Goal: Transaction & Acquisition: Subscribe to service/newsletter

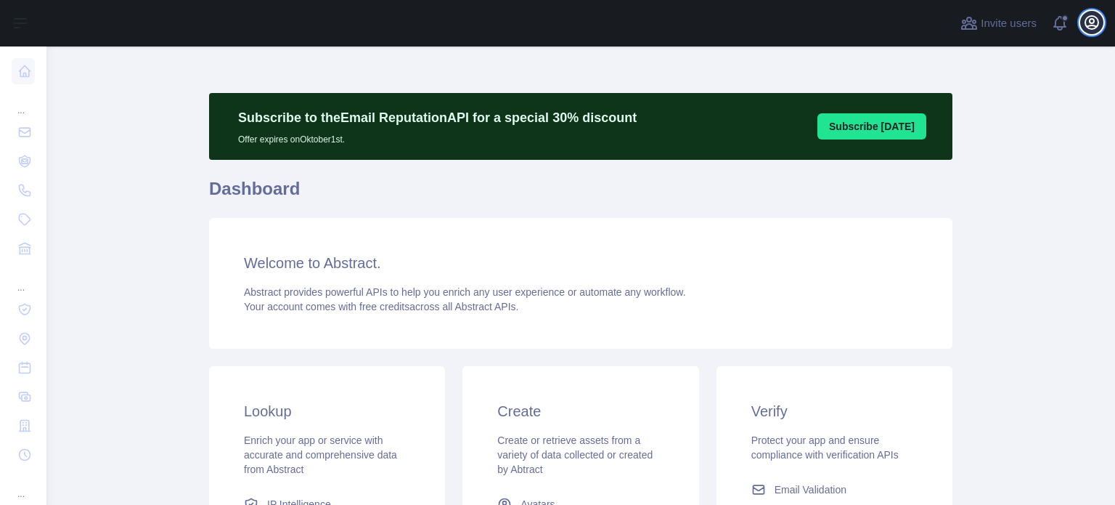
click at [1086, 28] on icon "button" at bounding box center [1091, 22] width 17 height 17
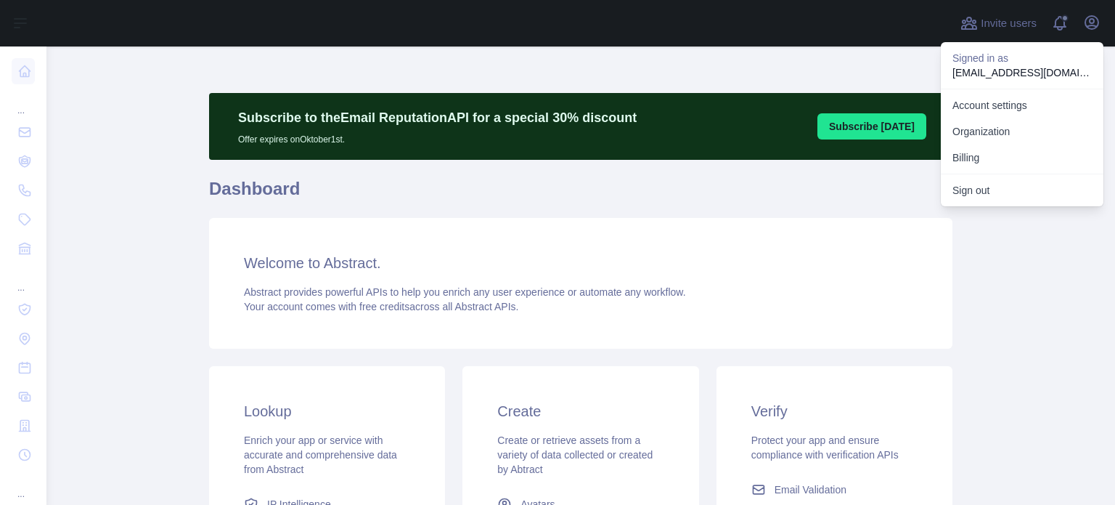
click at [1002, 301] on main "Subscribe to the Email Reputation API for a special 30 % discount Offer expires…" at bounding box center [580, 275] width 1069 height 458
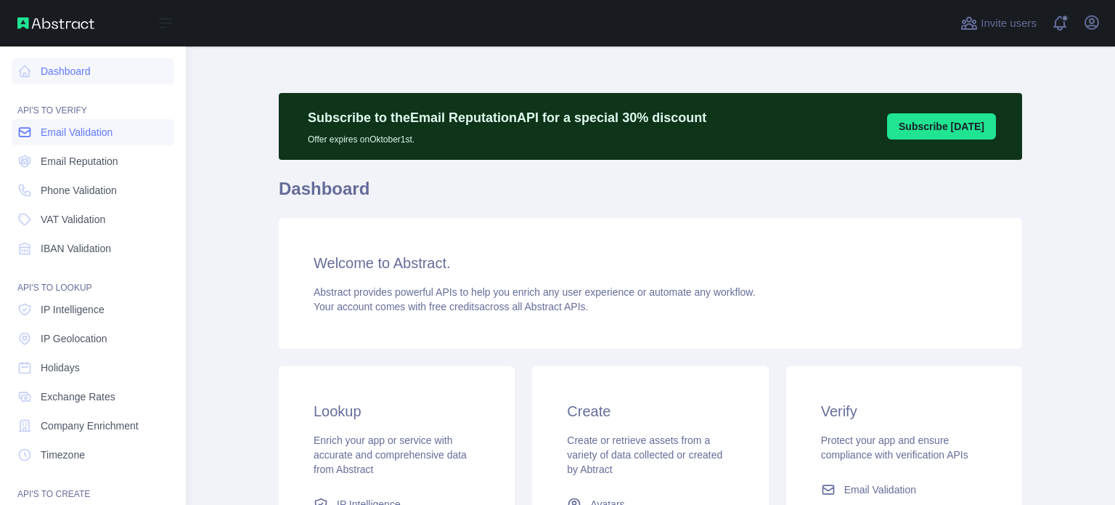
click at [53, 132] on span "Email Validation" at bounding box center [77, 132] width 72 height 15
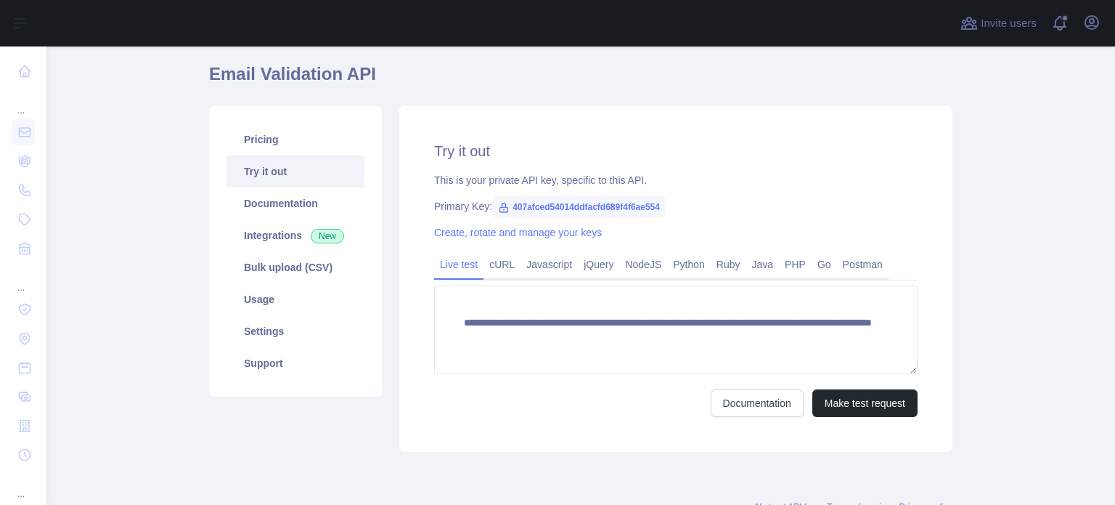
scroll to position [113, 0]
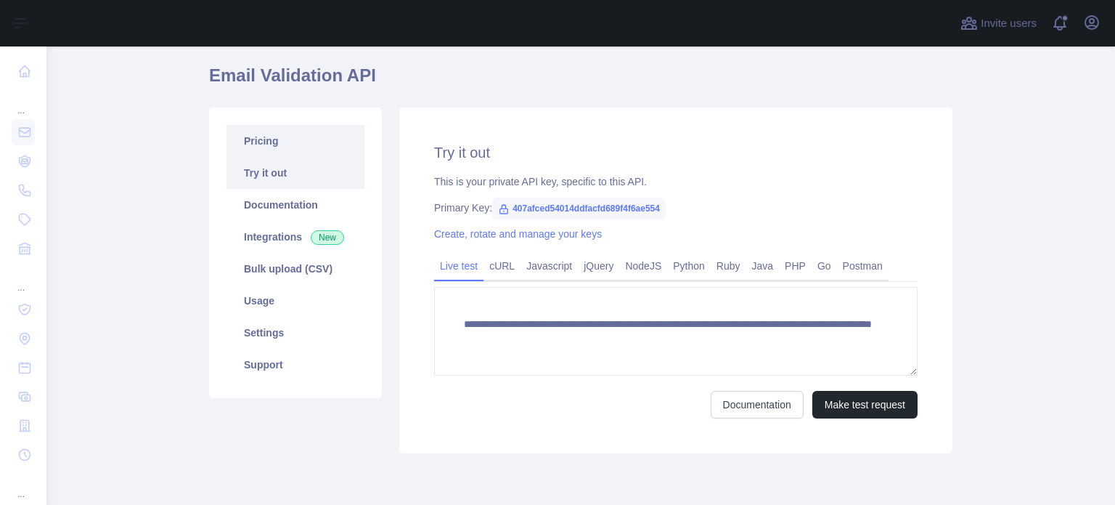
click at [256, 147] on link "Pricing" at bounding box center [296, 141] width 138 height 32
